Goal: Share content: Share content

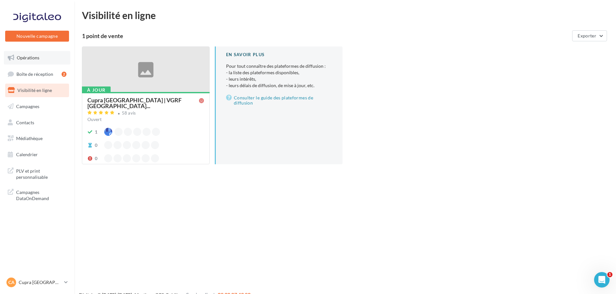
click at [27, 57] on span "Opérations" at bounding box center [28, 57] width 23 height 5
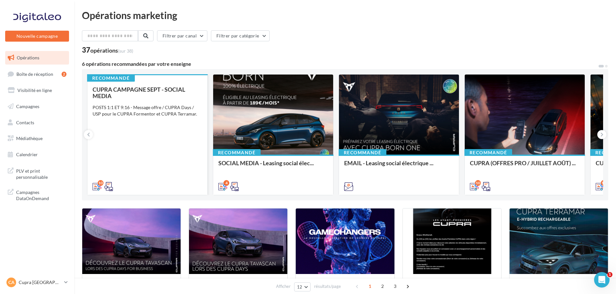
click at [129, 131] on div "CUPRA CAMPAGNE SEPT - SOCIAL MEDIA POSTS 1:1 ET 9:16 - Message offre / CUPRA Da…" at bounding box center [148, 137] width 110 height 103
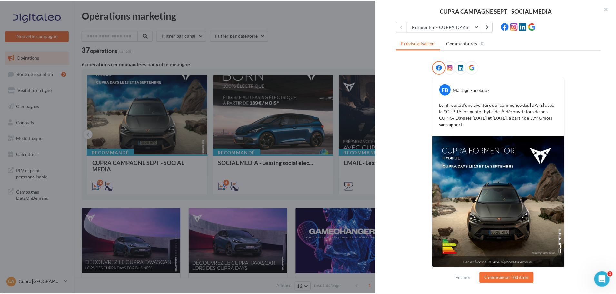
scroll to position [76, 0]
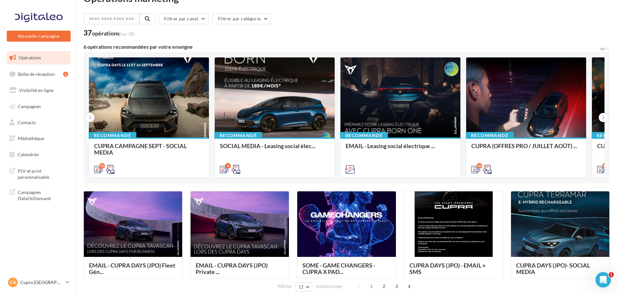
scroll to position [32, 0]
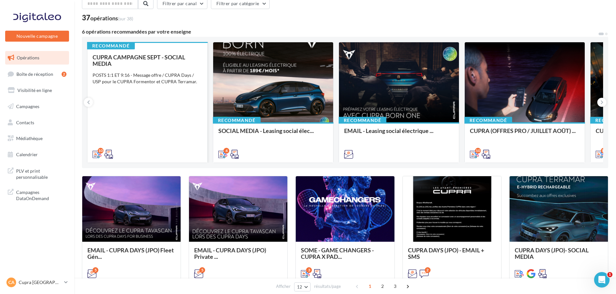
click at [158, 132] on div "CUPRA CAMPAGNE SEPT - SOCIAL MEDIA POSTS 1:1 ET 9:16 - Message offre / CUPRA Da…" at bounding box center [148, 105] width 110 height 103
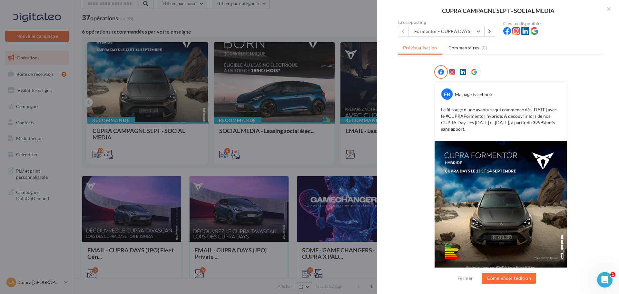
scroll to position [76, 0]
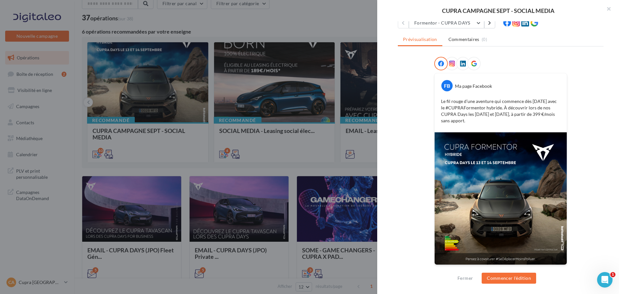
click at [560, 264] on img at bounding box center [501, 198] width 132 height 132
click at [456, 26] on button "Formentor - CUPRA DAYS" at bounding box center [446, 22] width 75 height 11
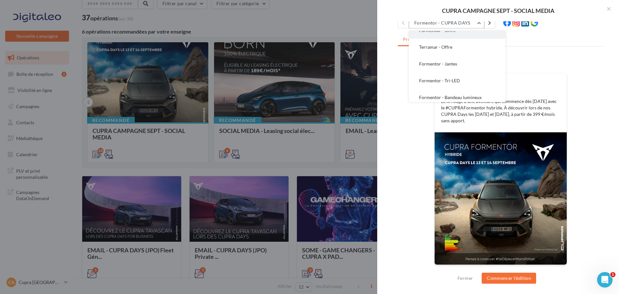
scroll to position [97, 0]
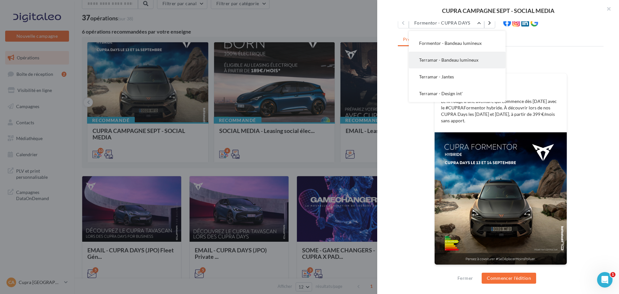
click at [457, 60] on span "Terramar - Bandeau lumineux" at bounding box center [448, 59] width 59 height 5
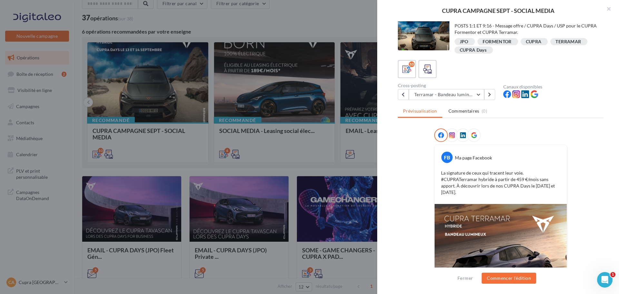
scroll to position [0, 0]
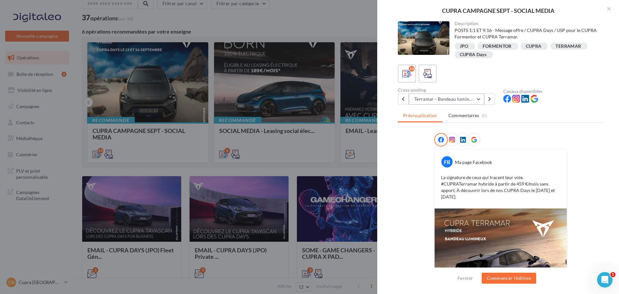
click at [435, 98] on button "Terramar - Bandeau lumineux" at bounding box center [446, 98] width 75 height 11
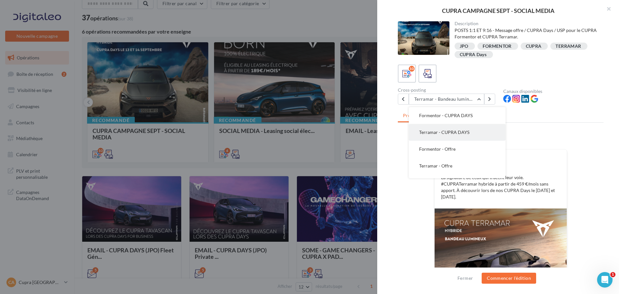
click at [454, 132] on span "Terramar - CUPRA DAYS" at bounding box center [444, 131] width 50 height 5
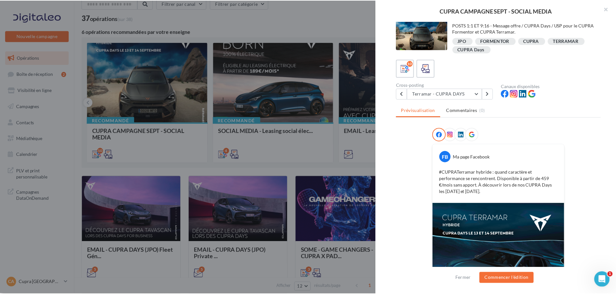
scroll to position [76, 0]
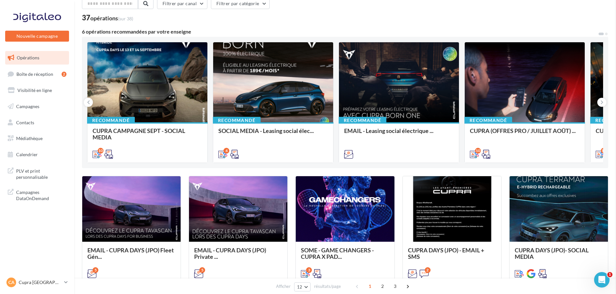
click at [44, 133] on link "Médiathèque" at bounding box center [37, 139] width 66 height 14
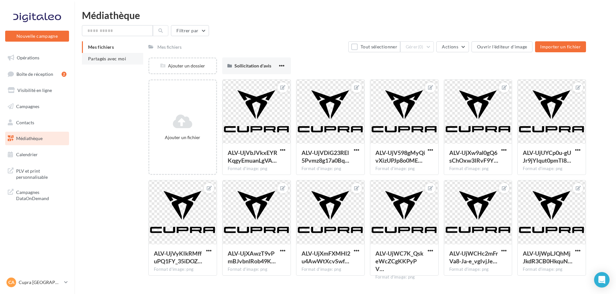
click at [107, 56] on span "Partagés avec moi" at bounding box center [107, 58] width 38 height 5
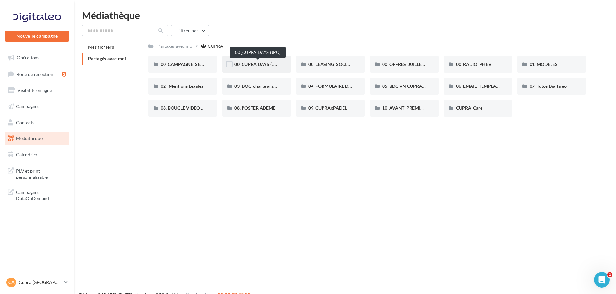
click at [264, 64] on span "00_CUPRA DAYS (JPO)" at bounding box center [257, 63] width 47 height 5
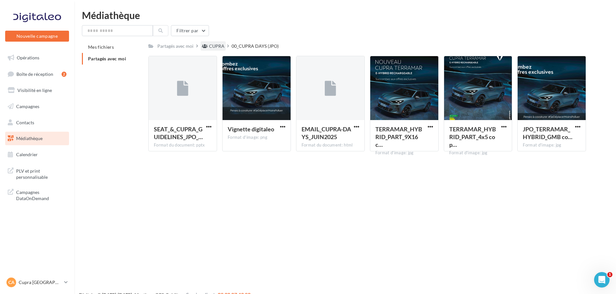
click at [211, 44] on div "CUPRA" at bounding box center [216, 46] width 15 height 6
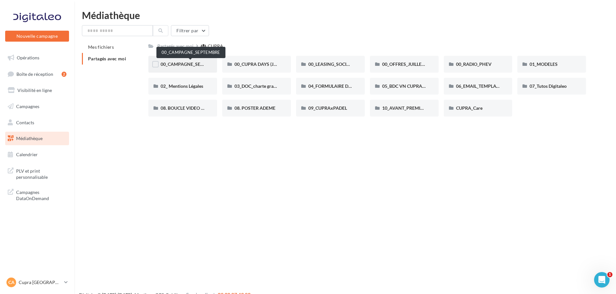
click at [191, 67] on span "00_CAMPAGNE_SEPTEMBRE" at bounding box center [191, 63] width 60 height 5
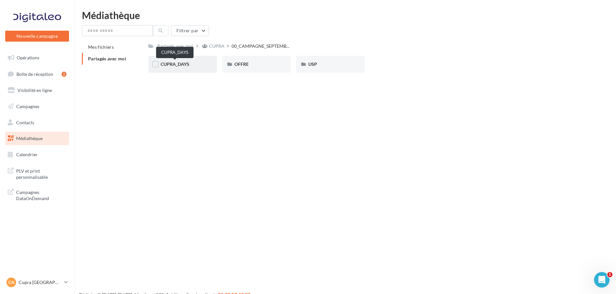
click at [177, 65] on span "CUPRA_DAYS" at bounding box center [175, 63] width 29 height 5
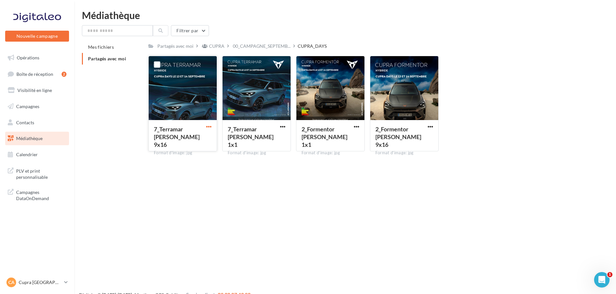
click at [206, 126] on span "button" at bounding box center [208, 126] width 5 height 5
click at [189, 139] on button "Télécharger" at bounding box center [180, 139] width 64 height 17
click at [280, 125] on span "button" at bounding box center [282, 126] width 5 height 5
click at [258, 140] on button "Télécharger" at bounding box center [254, 139] width 64 height 17
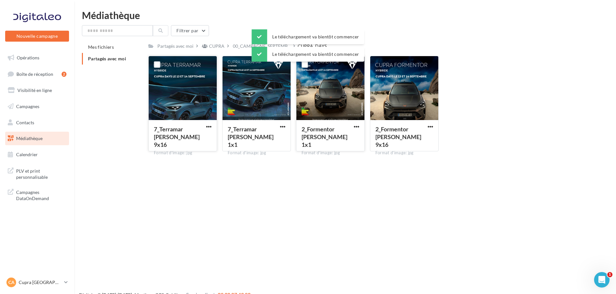
click at [352, 124] on div at bounding box center [356, 127] width 8 height 6
click at [357, 125] on span "button" at bounding box center [356, 126] width 5 height 5
click at [337, 137] on button "Télécharger" at bounding box center [328, 139] width 64 height 17
click at [431, 126] on span "button" at bounding box center [429, 126] width 5 height 5
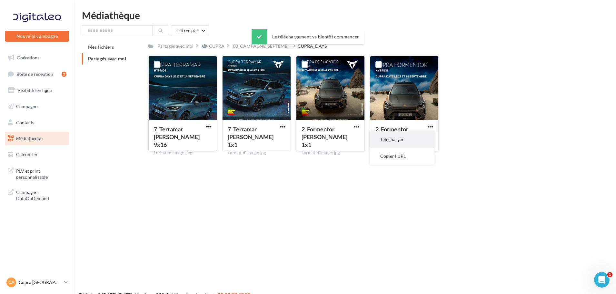
click at [409, 140] on button "Télécharger" at bounding box center [402, 139] width 64 height 17
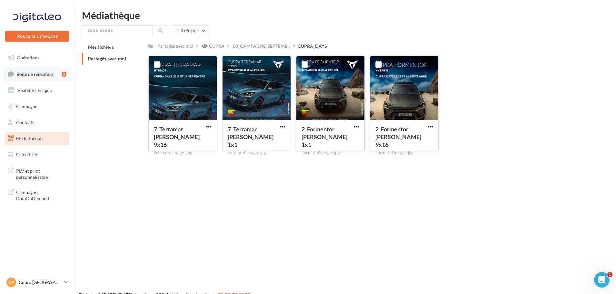
click at [51, 75] on span "Boîte de réception" at bounding box center [34, 73] width 37 height 5
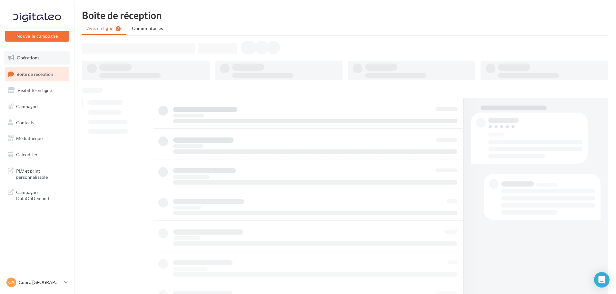
click at [29, 60] on span "Opérations" at bounding box center [28, 57] width 23 height 5
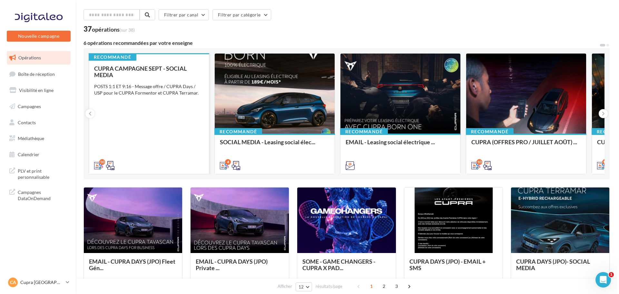
scroll to position [32, 0]
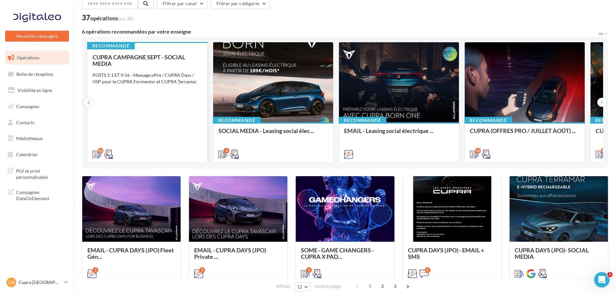
click at [174, 112] on div "CUPRA CAMPAGNE SEPT - SOCIAL MEDIA POSTS 1:1 ET 9:16 - Message offre / CUPRA Da…" at bounding box center [148, 105] width 110 height 103
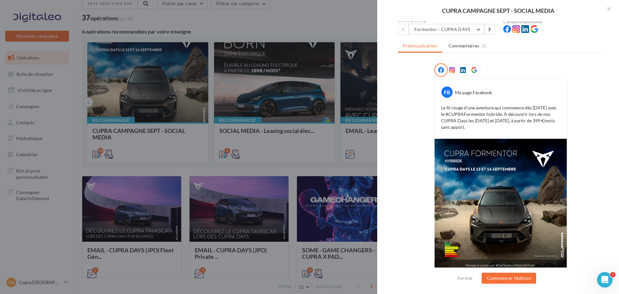
scroll to position [76, 0]
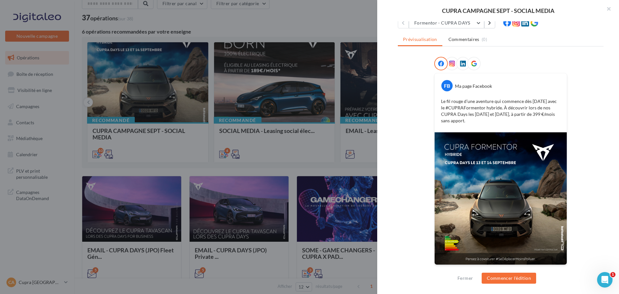
drag, startPoint x: 465, startPoint y: 122, endPoint x: 439, endPoint y: 101, distance: 34.0
click at [439, 101] on div "Le fil rouge d’une aventure qui commence dès [DATE] avec le #CUPRAFormentor hyb…" at bounding box center [500, 110] width 129 height 29
click at [433, 25] on button "Formentor - CUPRA DAYS" at bounding box center [446, 22] width 75 height 11
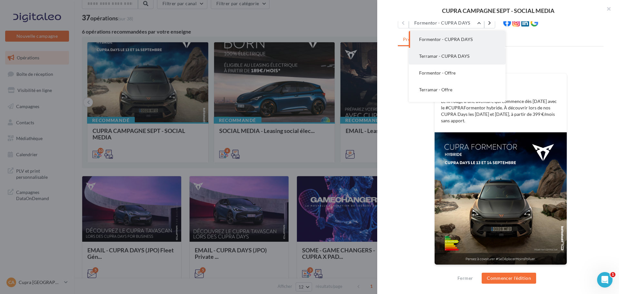
click at [442, 53] on button "Terramar - CUPRA DAYS" at bounding box center [457, 56] width 97 height 17
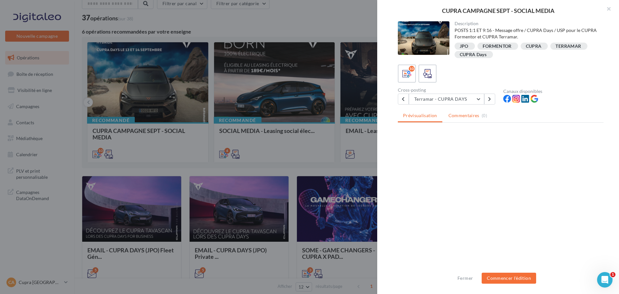
scroll to position [0, 0]
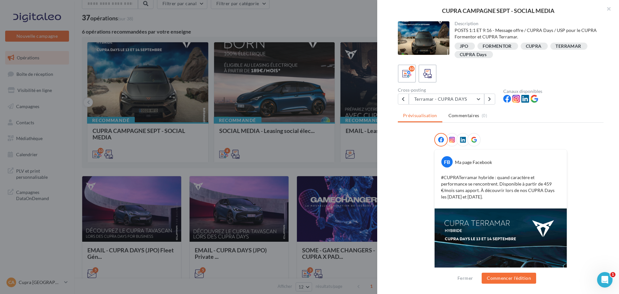
drag, startPoint x: 468, startPoint y: 200, endPoint x: 436, endPoint y: 178, distance: 38.3
click at [436, 178] on div "#CUPRATerramar hybride : quand caractère et performance se rencontrent. Disponi…" at bounding box center [500, 186] width 129 height 29
copy p "#CUPRATerramar hybride : quand caractère et performance se rencontrent. Disponi…"
click at [432, 179] on div "FB Ma page Facebook #CUPRATerramar hybride : quand caractère et performance se …" at bounding box center [501, 241] width 206 height 216
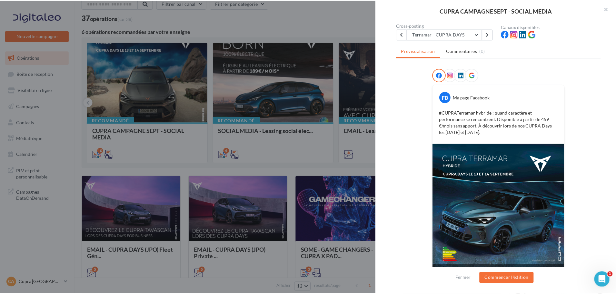
scroll to position [76, 0]
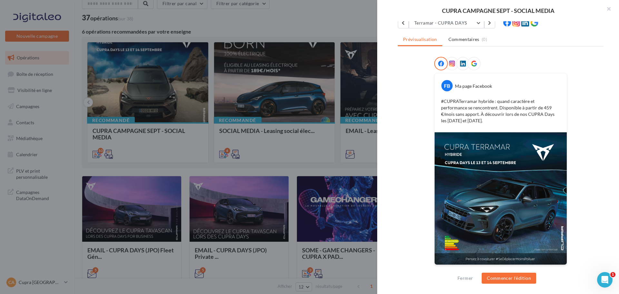
click at [272, 107] on div at bounding box center [309, 147] width 619 height 294
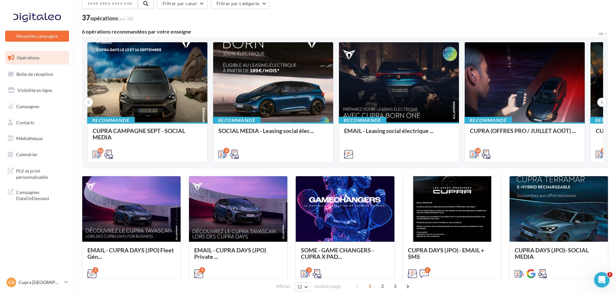
click at [44, 288] on div "CA Cupra Amiens cupra_amiens" at bounding box center [37, 282] width 64 height 13
click at [44, 284] on p "Cupra [GEOGRAPHIC_DATA]" at bounding box center [40, 282] width 43 height 6
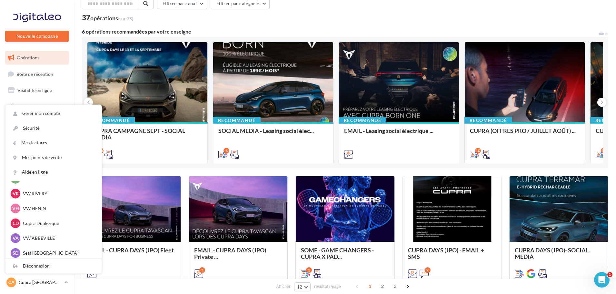
scroll to position [237, 0]
click at [43, 255] on div "SD Seat [GEOGRAPHIC_DATA] seat-[GEOGRAPHIC_DATA]" at bounding box center [54, 251] width 86 height 10
